Goal: Task Accomplishment & Management: Manage account settings

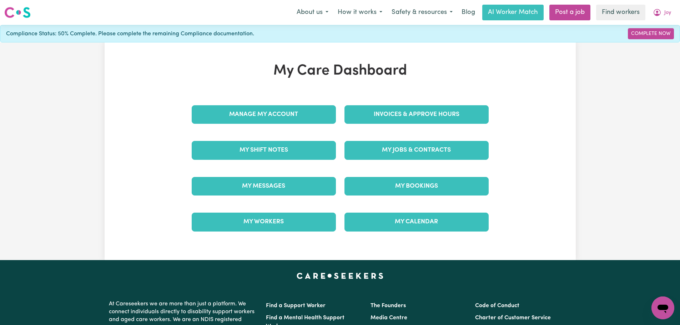
click at [369, 78] on h1 "My Care Dashboard" at bounding box center [341, 71] width 306 height 17
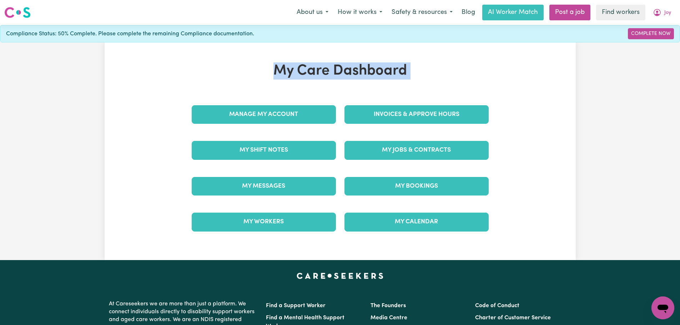
click at [369, 78] on h1 "My Care Dashboard" at bounding box center [341, 71] width 306 height 17
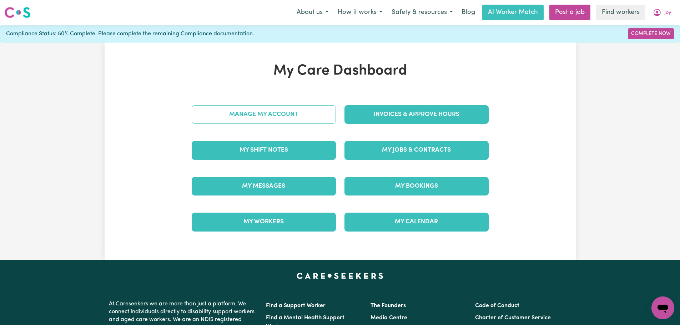
click at [315, 119] on link "Manage My Account" at bounding box center [264, 114] width 144 height 19
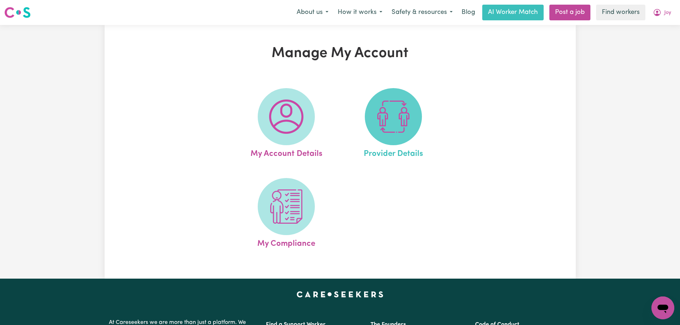
click at [394, 121] on img at bounding box center [393, 117] width 34 height 34
select select "NDIS_FUNDING_SELF_MANAGED"
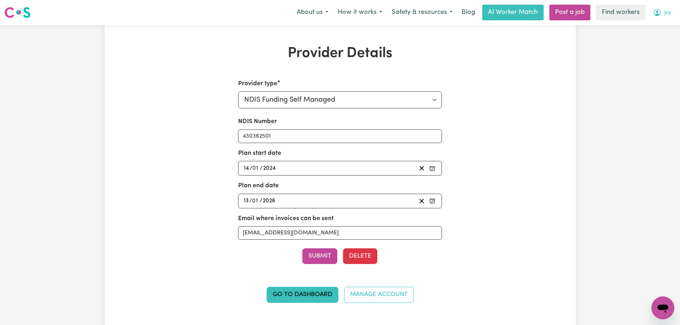
click at [670, 12] on button "Joy" at bounding box center [663, 12] width 28 height 15
click at [665, 28] on link "My Dashboard" at bounding box center [647, 28] width 56 height 14
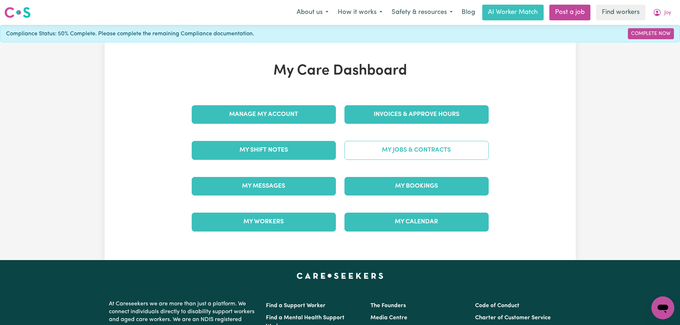
click at [412, 148] on link "My Jobs & Contracts" at bounding box center [417, 150] width 144 height 19
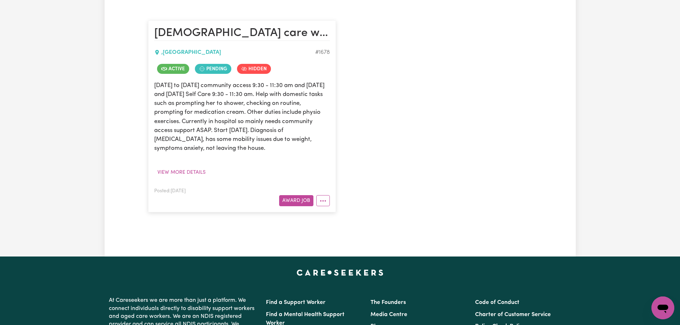
scroll to position [179, 0]
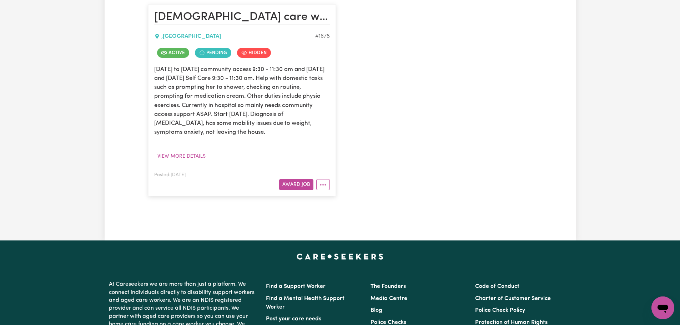
click at [335, 188] on article "Female care worker for lady with mental health condition , New South Wales # 16…" at bounding box center [242, 100] width 188 height 192
click at [330, 190] on div at bounding box center [322, 184] width 16 height 11
click at [329, 189] on button "More options" at bounding box center [323, 184] width 14 height 11
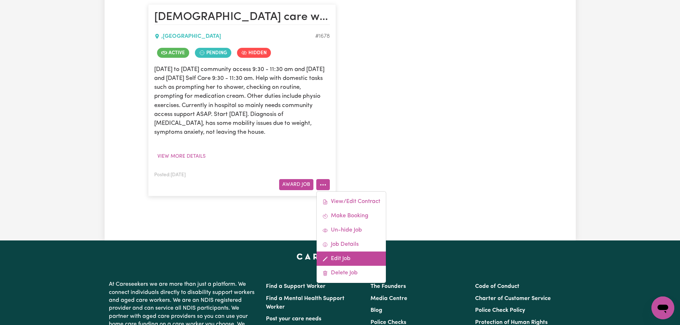
click at [339, 259] on link "Edit Job" at bounding box center [351, 259] width 69 height 14
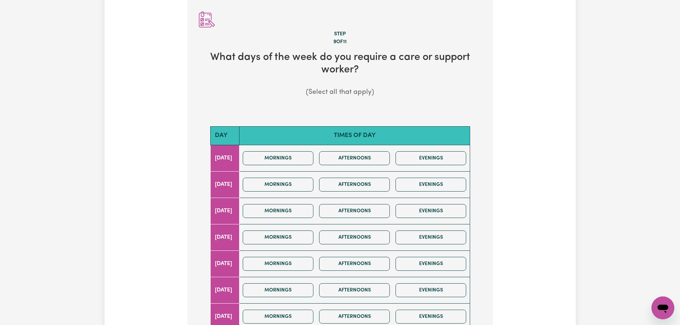
scroll to position [294, 0]
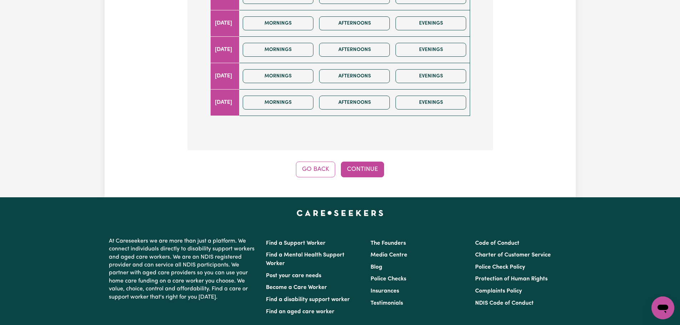
click at [319, 171] on button "Go Back" at bounding box center [315, 170] width 39 height 16
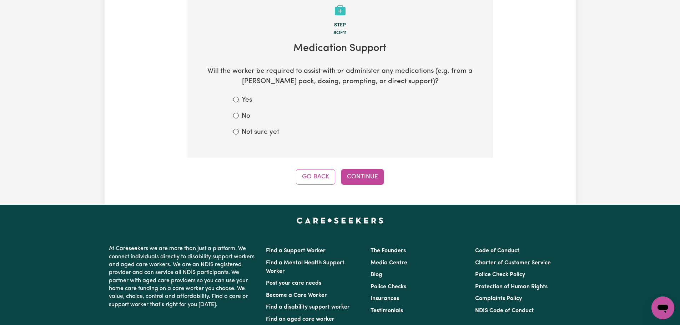
scroll to position [79, 0]
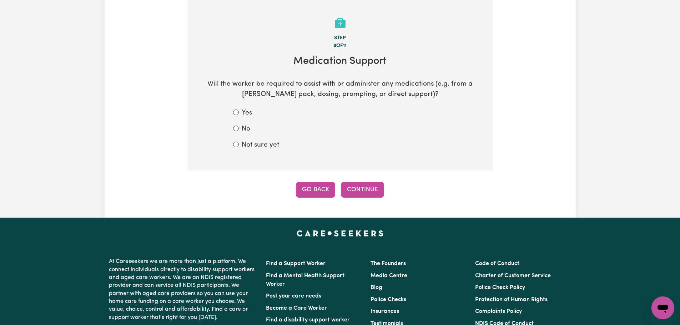
click at [314, 191] on button "Go Back" at bounding box center [315, 190] width 39 height 16
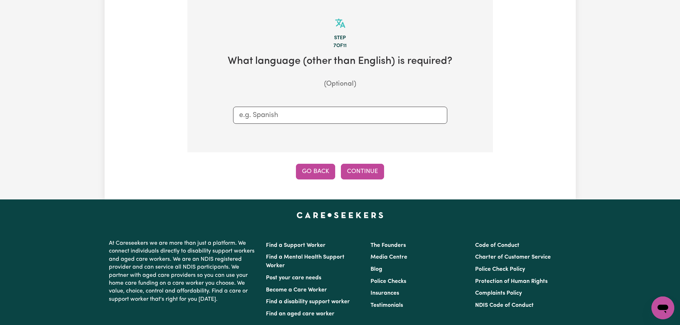
click at [314, 178] on button "Go Back" at bounding box center [315, 172] width 39 height 16
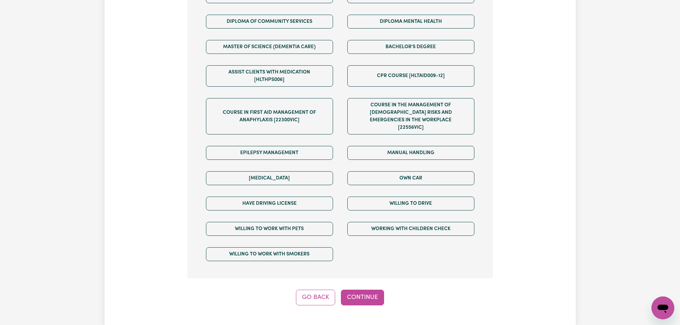
drag, startPoint x: 319, startPoint y: 291, endPoint x: 328, endPoint y: 288, distance: 9.8
click at [322, 290] on button "Go Back" at bounding box center [315, 298] width 39 height 16
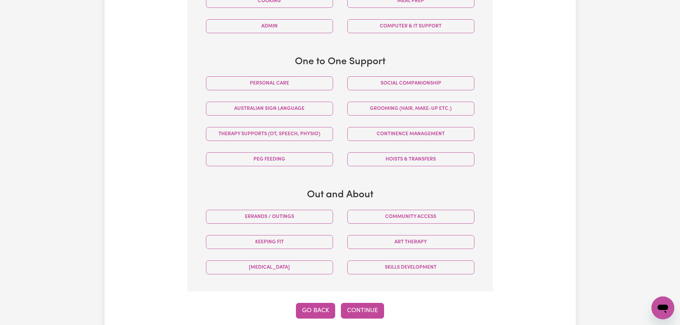
click at [324, 311] on button "Go Back" at bounding box center [315, 311] width 39 height 16
select select "PRIVATELY"
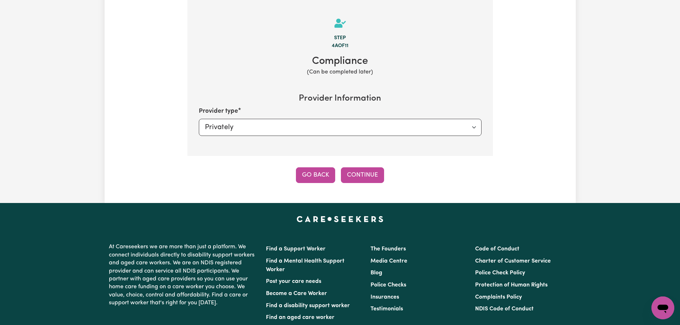
click at [318, 173] on button "Go Back" at bounding box center [315, 176] width 39 height 16
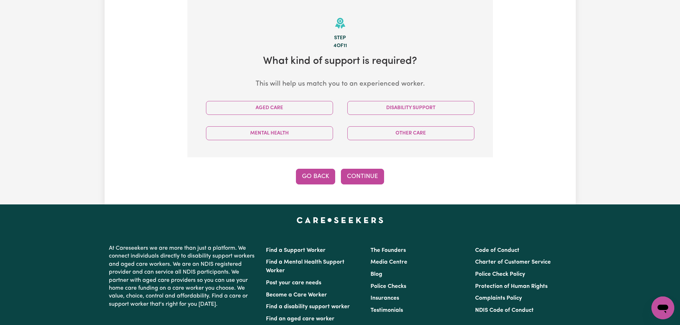
click at [312, 178] on button "Go Back" at bounding box center [315, 177] width 39 height 16
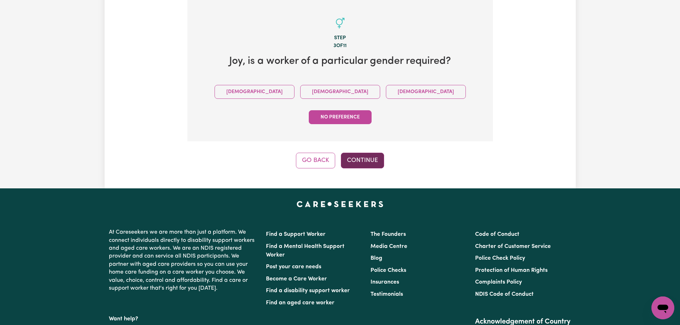
click at [374, 153] on button "Continue" at bounding box center [362, 161] width 43 height 16
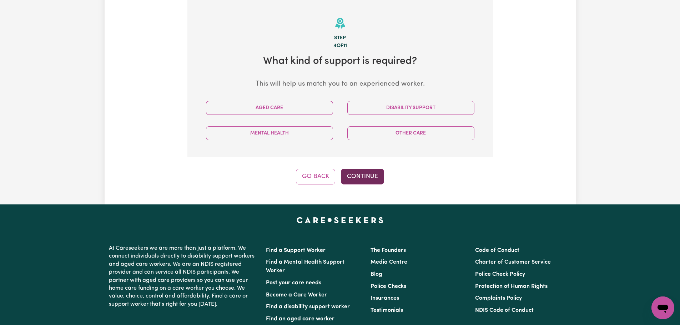
click at [366, 184] on div "Update Job Post Step 4 of 11 What kind of support is required? This will help u…" at bounding box center [340, 75] width 471 height 259
click at [369, 175] on button "Continue" at bounding box center [362, 177] width 43 height 16
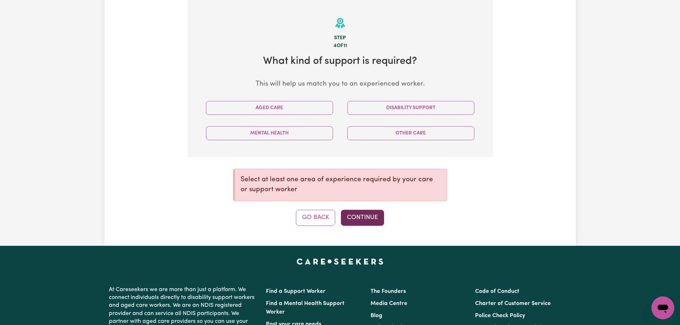
click at [370, 220] on button "Continue" at bounding box center [362, 218] width 43 height 16
click at [371, 214] on button "Continue" at bounding box center [362, 218] width 43 height 16
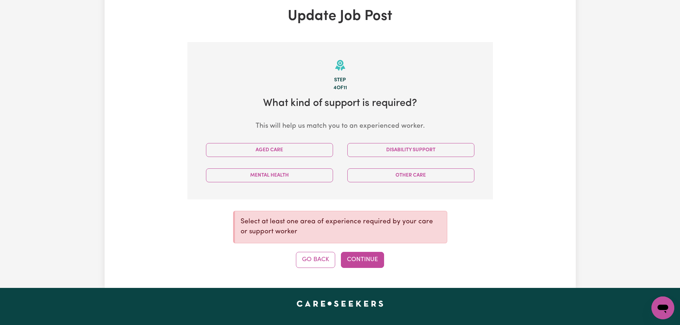
scroll to position [0, 0]
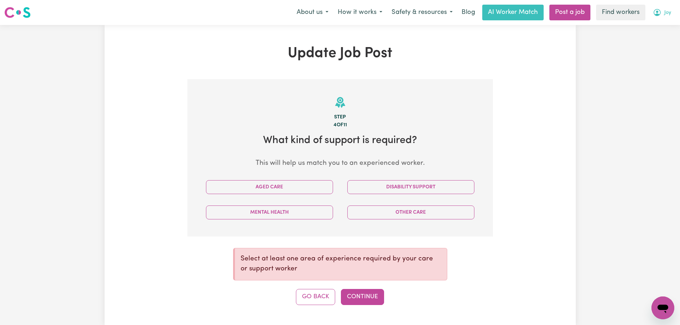
click at [663, 14] on button "Joy" at bounding box center [663, 12] width 28 height 15
click at [658, 26] on link "My Dashboard" at bounding box center [647, 28] width 56 height 14
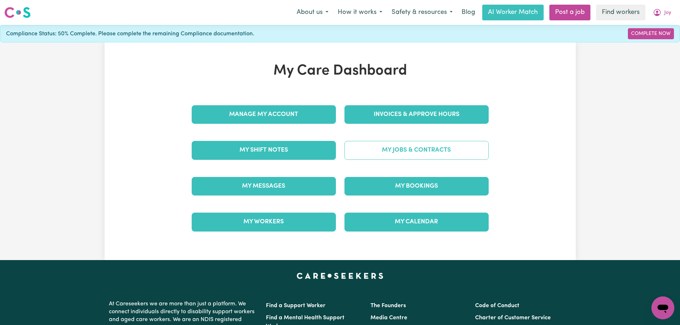
click at [380, 146] on link "My Jobs & Contracts" at bounding box center [417, 150] width 144 height 19
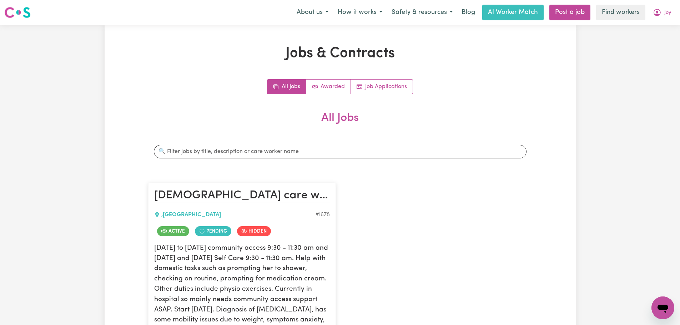
scroll to position [143, 0]
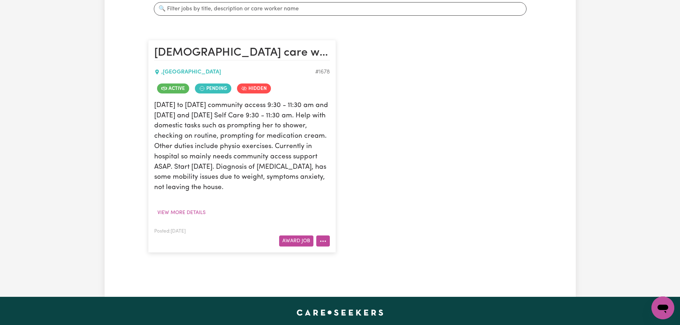
click at [326, 242] on button "More options" at bounding box center [323, 241] width 14 height 11
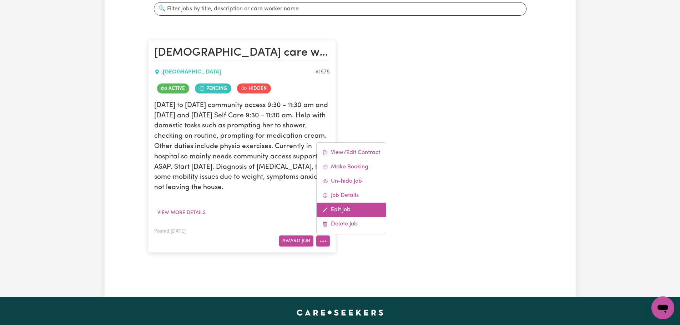
click at [355, 210] on link "Edit Job" at bounding box center [351, 210] width 69 height 14
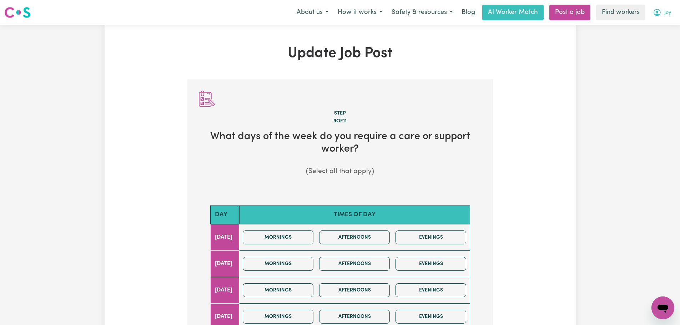
click at [661, 16] on icon "My Account" at bounding box center [657, 12] width 9 height 9
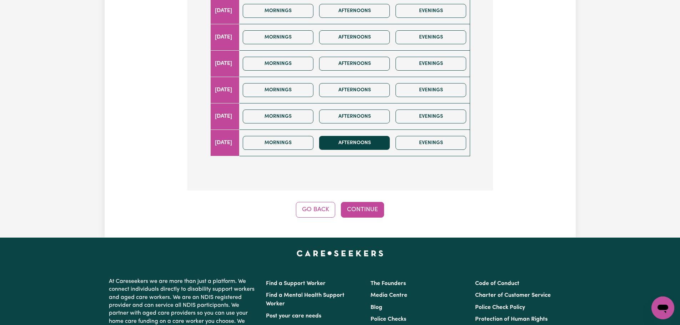
scroll to position [286, 0]
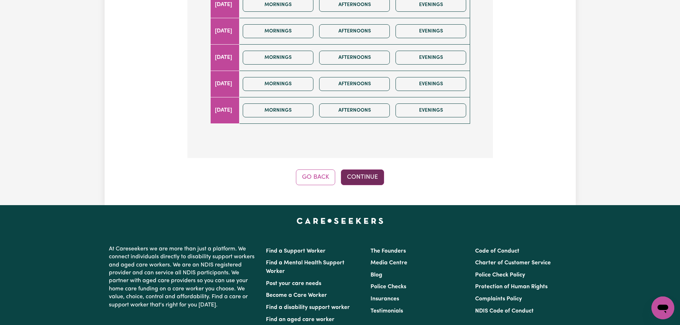
click at [350, 175] on button "Continue" at bounding box center [362, 178] width 43 height 16
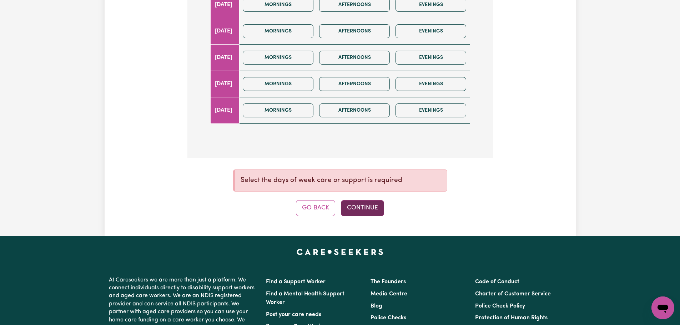
click at [352, 205] on button "Continue" at bounding box center [362, 208] width 43 height 16
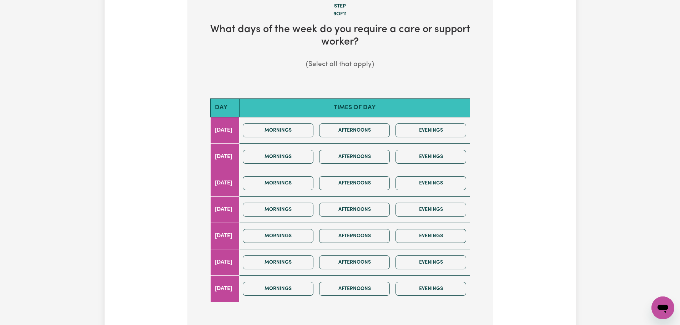
scroll to position [0, 0]
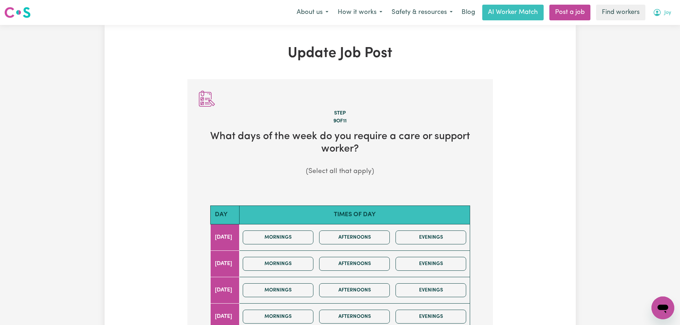
drag, startPoint x: 670, startPoint y: 11, endPoint x: 667, endPoint y: 20, distance: 9.3
click at [670, 11] on button "Joy" at bounding box center [663, 12] width 28 height 15
click at [663, 29] on link "My Dashboard" at bounding box center [647, 28] width 56 height 14
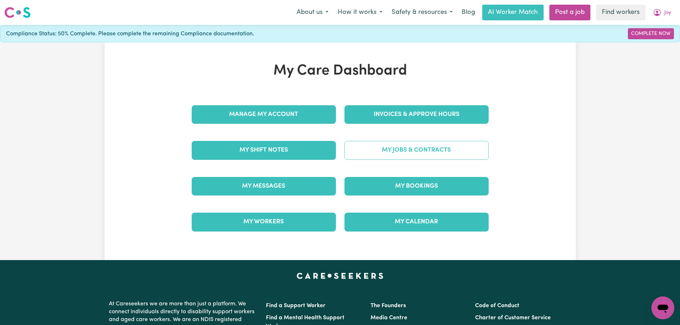
click at [423, 153] on link "My Jobs & Contracts" at bounding box center [417, 150] width 144 height 19
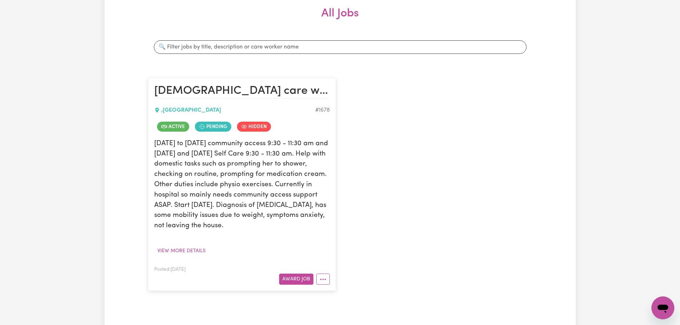
scroll to position [107, 0]
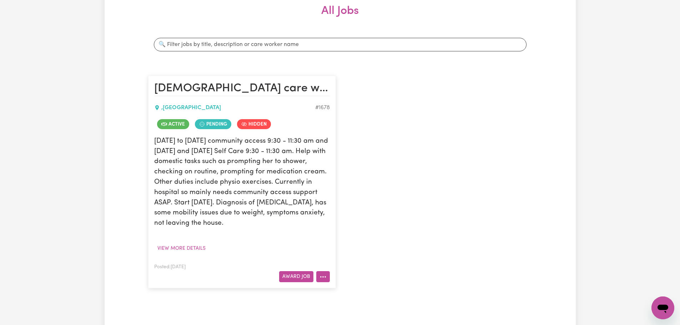
click at [329, 278] on button "More options" at bounding box center [323, 276] width 14 height 11
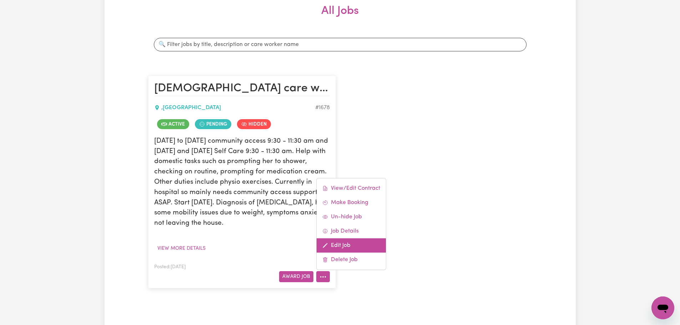
click at [357, 249] on link "Edit Job" at bounding box center [351, 246] width 69 height 14
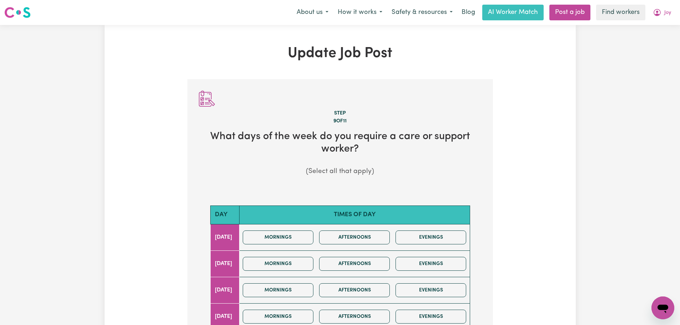
scroll to position [250, 0]
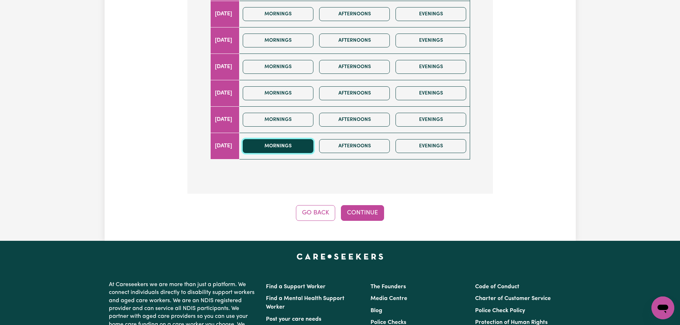
click at [290, 147] on button "Mornings" at bounding box center [278, 146] width 71 height 14
click at [361, 214] on button "Continue" at bounding box center [362, 213] width 43 height 16
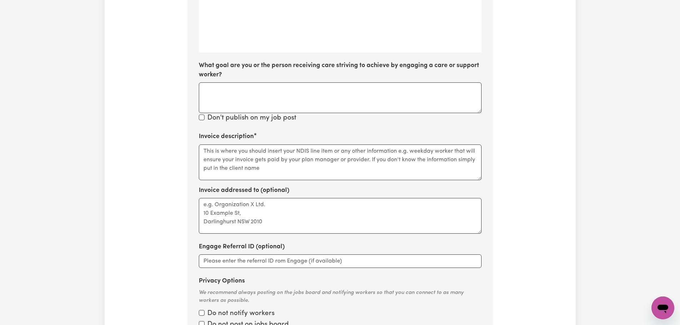
scroll to position [8, 0]
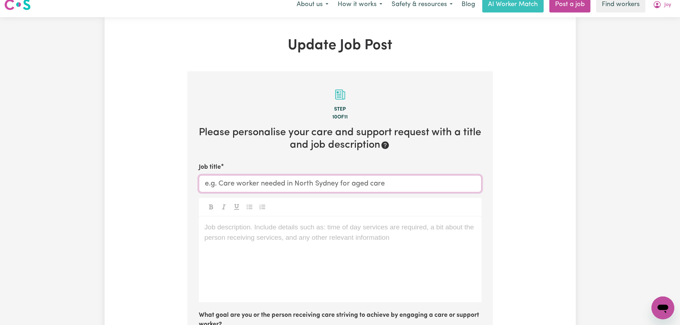
click at [334, 189] on input "Job title" at bounding box center [340, 183] width 283 height 17
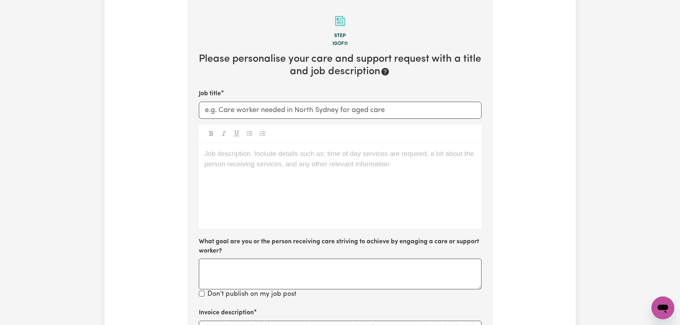
scroll to position [222, 0]
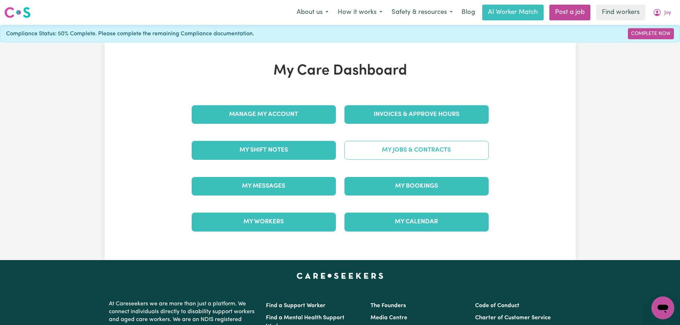
click at [389, 150] on link "My Jobs & Contracts" at bounding box center [417, 150] width 144 height 19
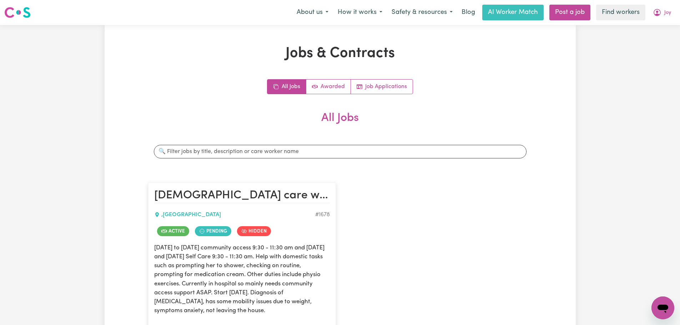
scroll to position [107, 0]
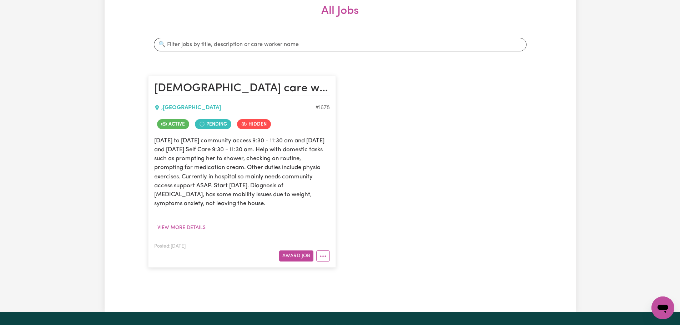
drag, startPoint x: 327, startPoint y: 256, endPoint x: 330, endPoint y: 259, distance: 4.8
click at [327, 257] on button "More options" at bounding box center [323, 256] width 14 height 11
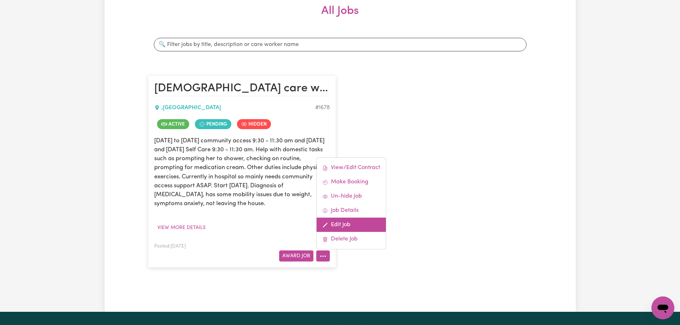
click at [354, 219] on link "Edit Job" at bounding box center [351, 225] width 69 height 14
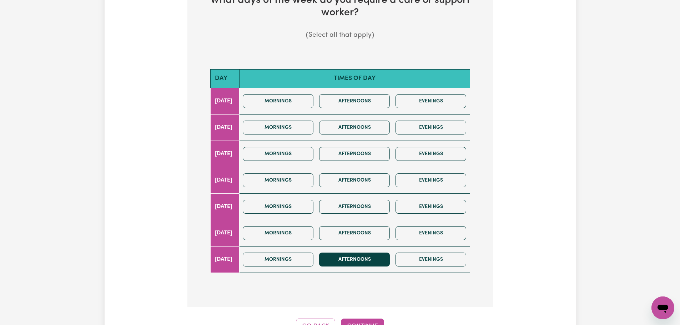
scroll to position [186, 0]
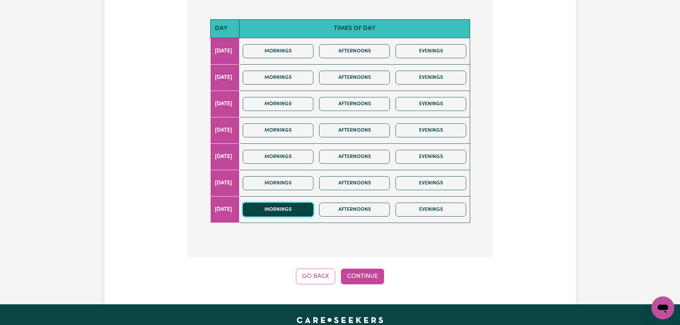
click at [304, 214] on button "Mornings" at bounding box center [278, 210] width 71 height 14
click at [366, 279] on button "Continue" at bounding box center [362, 277] width 43 height 16
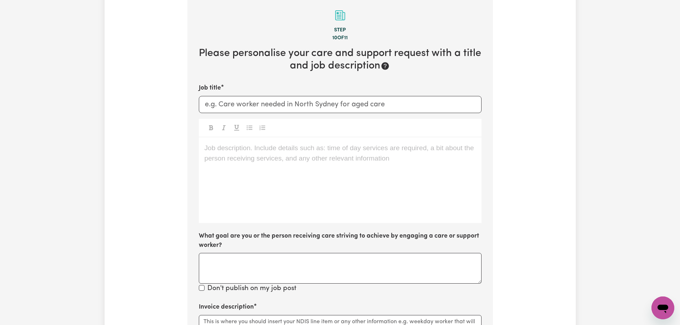
scroll to position [79, 0]
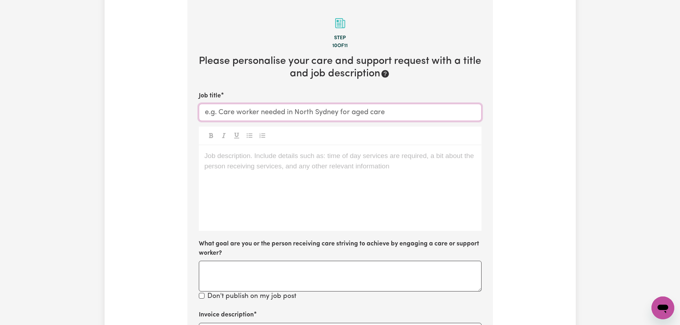
click at [254, 112] on input "Job title" at bounding box center [340, 112] width 283 height 17
paste input "[DEMOGRAPHIC_DATA] care worker for [DEMOGRAPHIC_DATA] with mental health condit…"
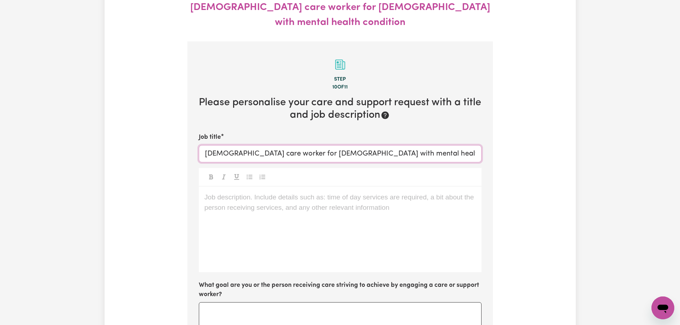
scroll to position [106, 0]
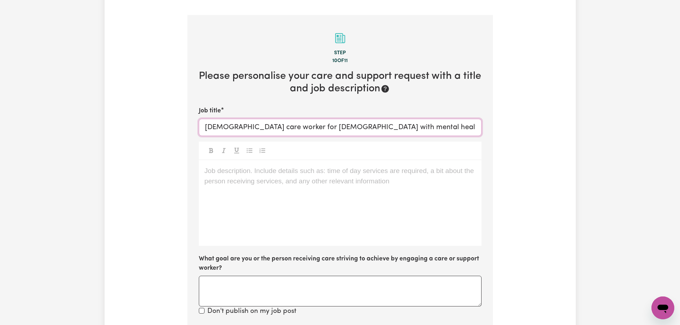
type input "[DEMOGRAPHIC_DATA] care worker for [DEMOGRAPHIC_DATA] with mental health condit…"
click at [333, 185] on div "Job description. Include details such as: time of day services are required, a …" at bounding box center [340, 203] width 283 height 86
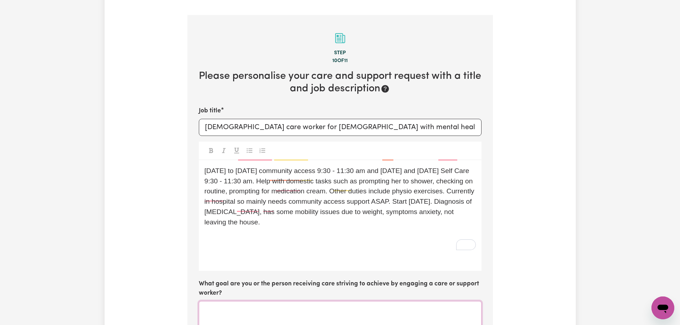
click at [256, 301] on textarea "What goal are you or the person receiving care striving to achieve by engaging …" at bounding box center [340, 316] width 283 height 31
paste textarea "04_104_0125_6_1"
click at [243, 301] on textarea "Joy Meppem 04_104_0125_6_1" at bounding box center [340, 316] width 283 height 31
paste textarea "NDIS: 430362501"
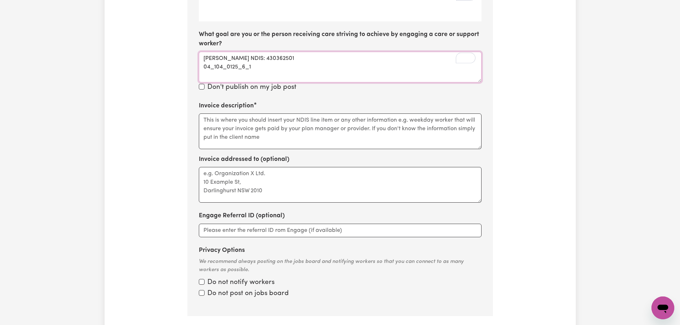
scroll to position [356, 0]
type textarea "[PERSON_NAME] NDIS: 430362501 04_104_0125_6_1"
click at [211, 278] on label "Do not notify workers" at bounding box center [241, 283] width 67 height 10
click at [205, 279] on input "Privacy Options" at bounding box center [202, 282] width 6 height 6
click at [218, 289] on label "Do not post on jobs board" at bounding box center [248, 294] width 81 height 10
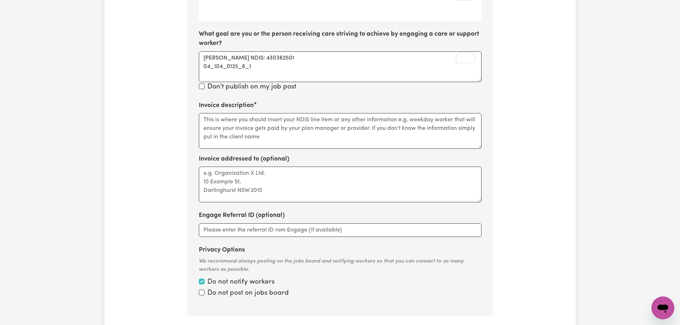
click at [205, 279] on input "Privacy Options" at bounding box center [202, 282] width 6 height 6
checkbox input "false"
click at [203, 279] on input "Privacy Options" at bounding box center [202, 282] width 6 height 6
checkbox input "true"
click at [203, 279] on input "Privacy Options" at bounding box center [202, 282] width 6 height 6
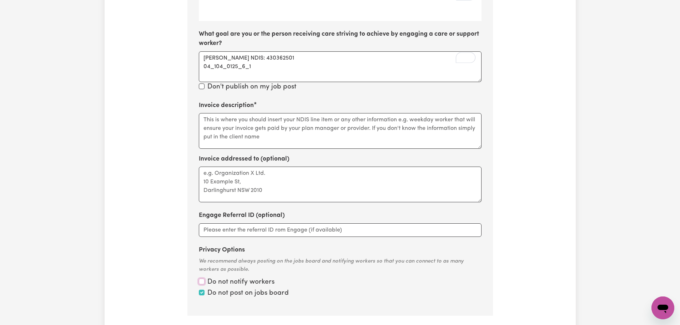
checkbox input "true"
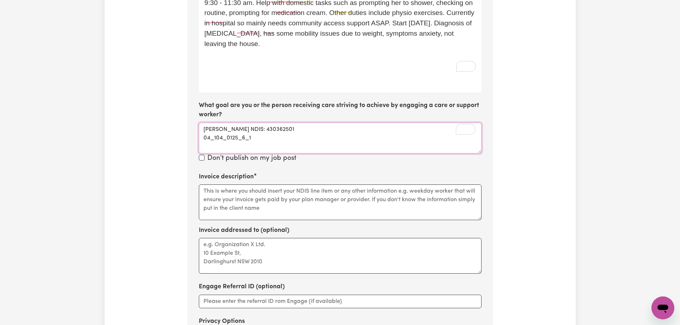
click at [234, 123] on textarea "[PERSON_NAME] NDIS: 430362501 04_104_0125_6_1" at bounding box center [340, 138] width 283 height 31
click at [268, 127] on textarea "[PERSON_NAME] NDIS: 430362501 04_104_0125_6_1" at bounding box center [340, 138] width 283 height 31
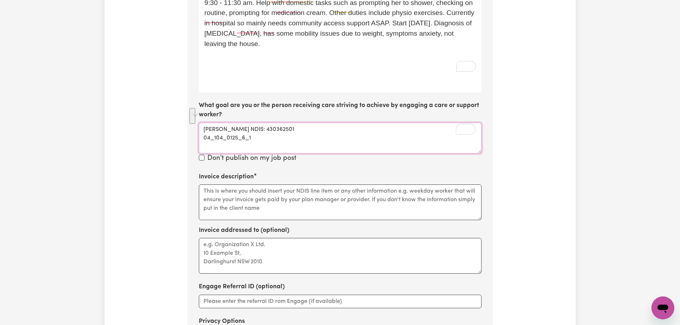
drag, startPoint x: 223, startPoint y: 118, endPoint x: 183, endPoint y: 110, distance: 40.6
click at [183, 110] on div "Update Job Post [DEMOGRAPHIC_DATA] care worker for [DEMOGRAPHIC_DATA] with ment…" at bounding box center [340, 103] width 314 height 685
click at [255, 185] on textarea "Invoice description" at bounding box center [340, 203] width 283 height 36
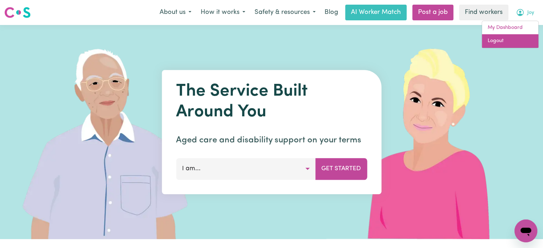
click at [511, 41] on link "Logout" at bounding box center [510, 41] width 56 height 14
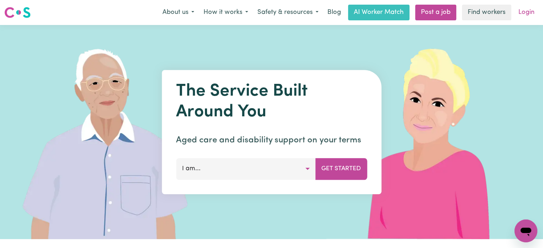
click at [523, 16] on link "Login" at bounding box center [526, 13] width 25 height 16
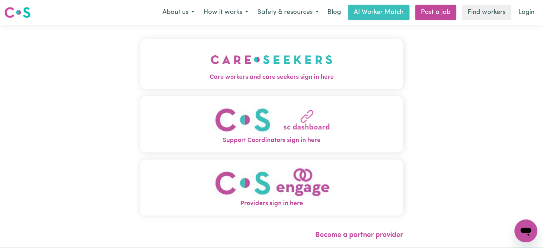
click at [313, 90] on div "Care workers and care seekers sign in here Support Coordinators sign in here Pr…" at bounding box center [271, 131] width 263 height 184
click at [257, 78] on span "Care workers and care seekers sign in here" at bounding box center [271, 77] width 263 height 9
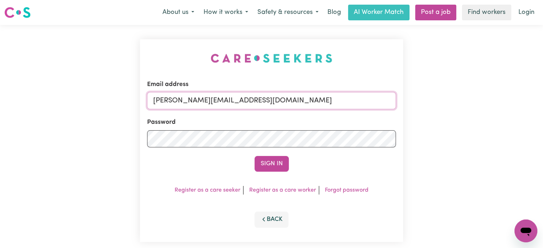
click at [271, 104] on input "lindsay+engage@careseekers.com.au" at bounding box center [271, 100] width 249 height 17
drag, startPoint x: 333, startPoint y: 103, endPoint x: 200, endPoint y: 104, distance: 132.9
click at [191, 104] on input "superuser~charismacannings@careseekers.com.au" at bounding box center [271, 100] width 249 height 17
type input "superuser~charismacannings@careseekers.com.au"
click at [285, 163] on button "Sign In" at bounding box center [272, 164] width 34 height 16
